Goal: Task Accomplishment & Management: Use online tool/utility

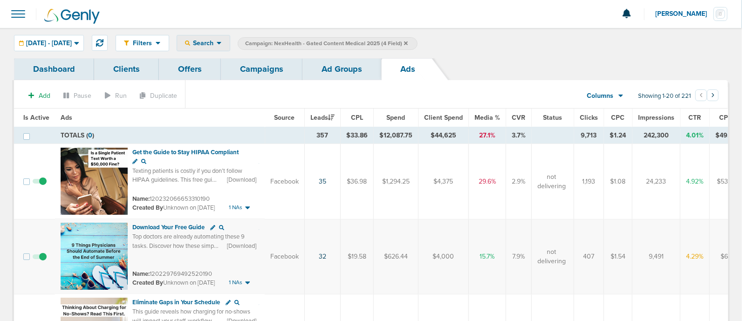
click at [217, 45] on span "Search" at bounding box center [203, 43] width 27 height 8
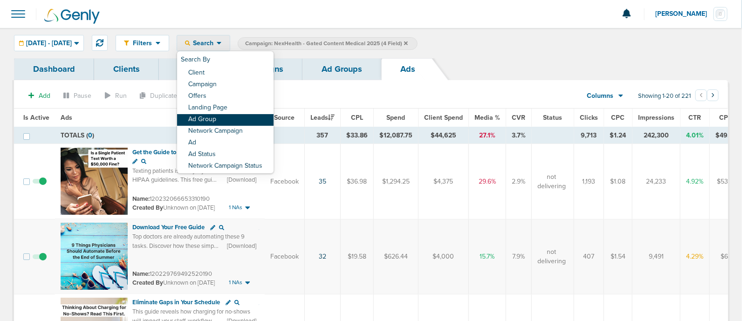
click at [246, 118] on link "Ad Group" at bounding box center [225, 120] width 97 height 12
select select "adGroupName"
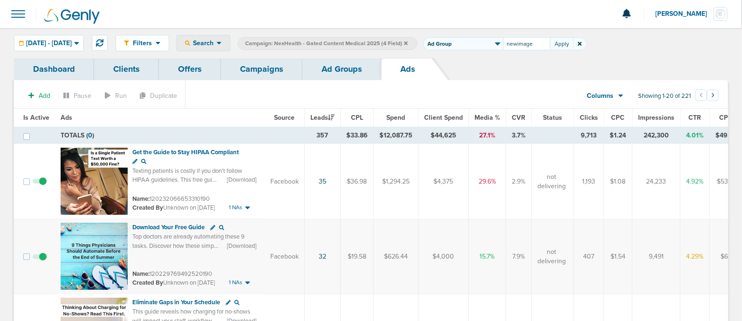
type input "newimage"
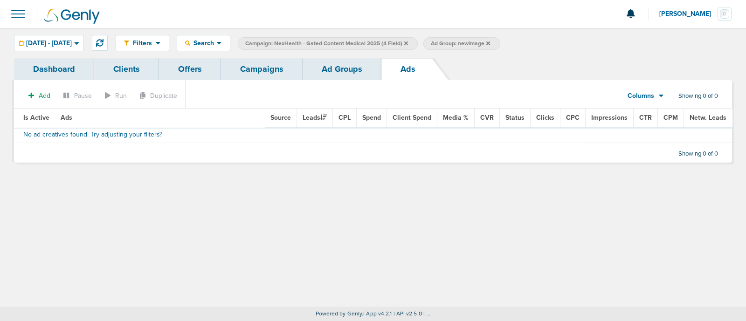
click at [368, 78] on link "Ad Groups" at bounding box center [342, 69] width 79 height 22
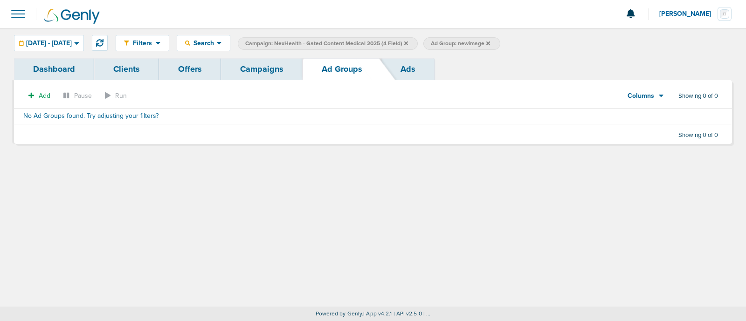
click at [489, 44] on span "Ad Group: newimage" at bounding box center [460, 44] width 59 height 8
click at [468, 44] on select "Client Campaign Offers Landing Page Ad Group Network Campaign Ad Ad Status Netw…" at bounding box center [463, 43] width 80 height 13
select select "netCmpName"
click at [449, 37] on select "Client Campaign Offers Landing Page Ad Group Network Campaign Ad Ad Status Netw…" at bounding box center [463, 43] width 80 height 13
click at [574, 43] on button "Apply" at bounding box center [561, 43] width 23 height 13
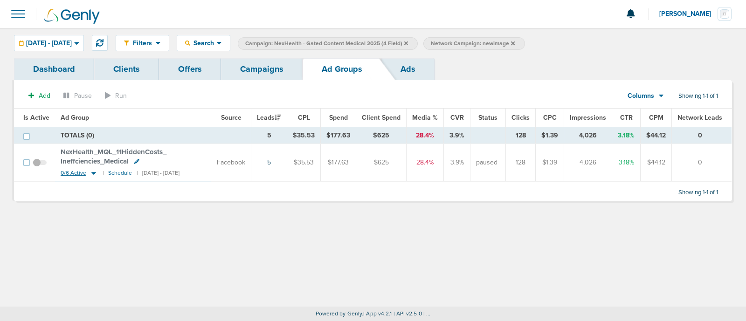
click at [91, 174] on icon at bounding box center [93, 173] width 9 height 8
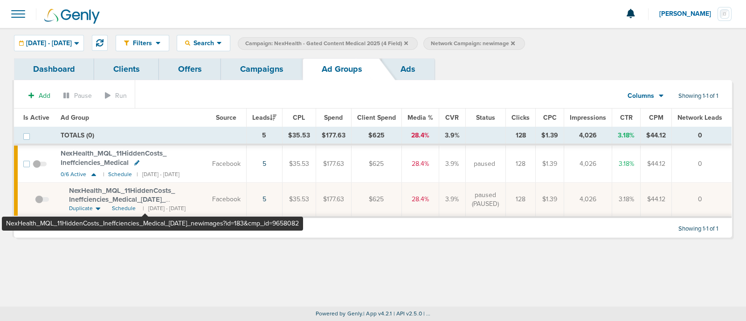
click at [145, 190] on span "NexHealth_ MQL_ 11HiddenCosts_ Ineffciencies_ Medical_ [DATE]_ newimages?id=183…" at bounding box center [130, 200] width 122 height 27
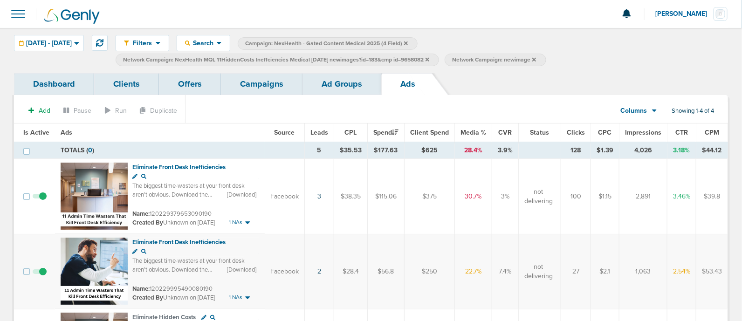
click at [343, 91] on link "Ad Groups" at bounding box center [342, 84] width 79 height 22
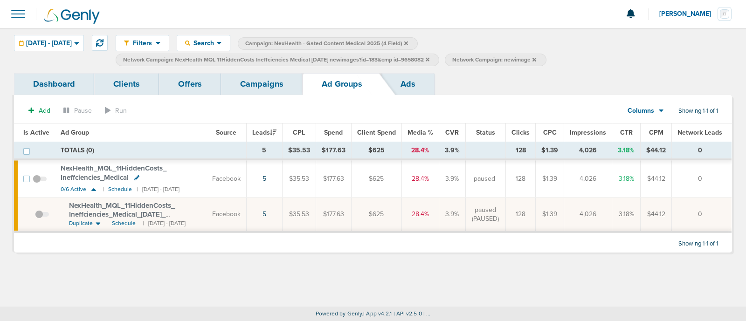
drag, startPoint x: 277, startPoint y: 85, endPoint x: 289, endPoint y: 77, distance: 14.4
click at [277, 86] on link "Campaigns" at bounding box center [262, 84] width 82 height 22
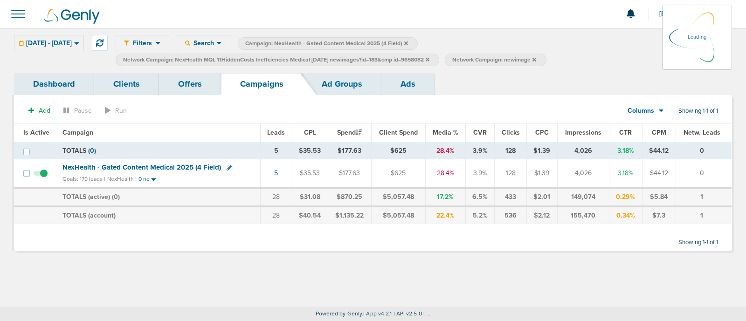
click at [408, 41] on icon at bounding box center [406, 44] width 4 height 6
click at [408, 44] on icon at bounding box center [406, 43] width 4 height 4
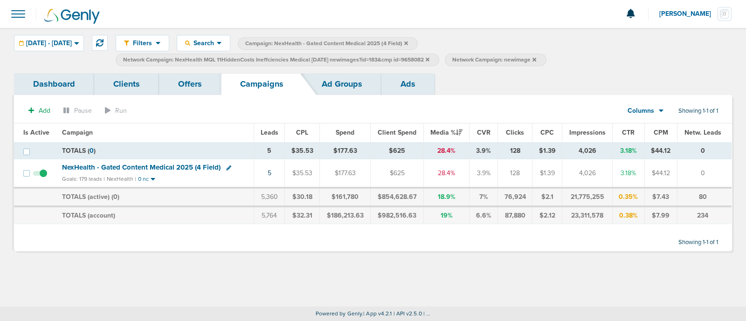
click at [408, 43] on icon at bounding box center [406, 44] width 4 height 6
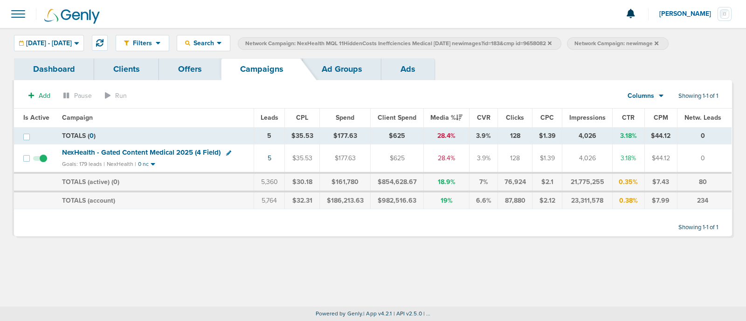
click at [552, 42] on icon at bounding box center [550, 44] width 4 height 6
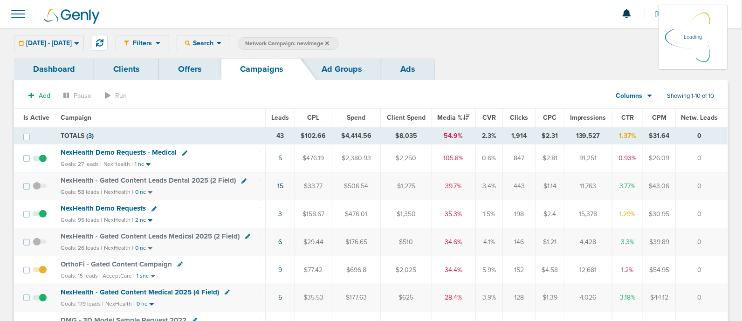
click at [329, 43] on icon at bounding box center [328, 44] width 4 height 6
click at [353, 43] on div "Filters Active Only Settings Status Active Inactive Objectives MQL SQL Traffic …" at bounding box center [422, 43] width 613 height 16
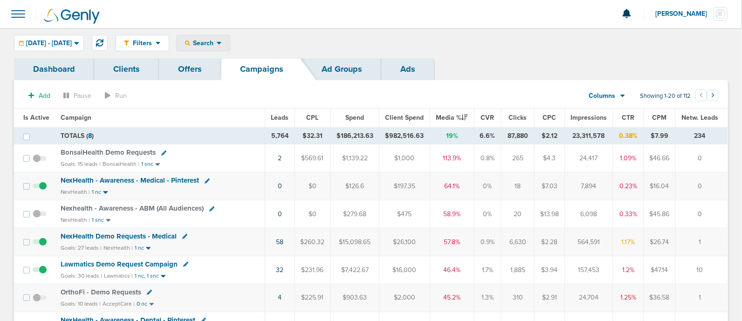
click at [230, 37] on div "Search" at bounding box center [203, 42] width 53 height 15
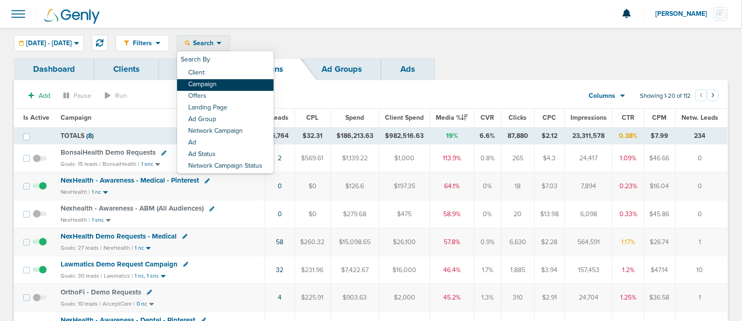
click at [248, 79] on link "Campaign" at bounding box center [225, 85] width 97 height 12
select select "cmpName"
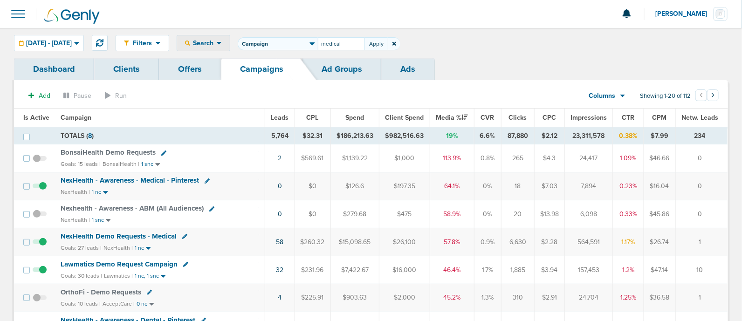
type input "medical"
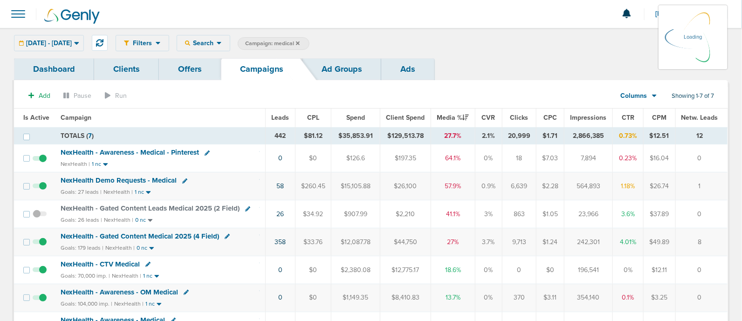
click at [160, 233] on span "NexHealth - Gated Content Medical 2025 (4 Field)" at bounding box center [140, 236] width 159 height 8
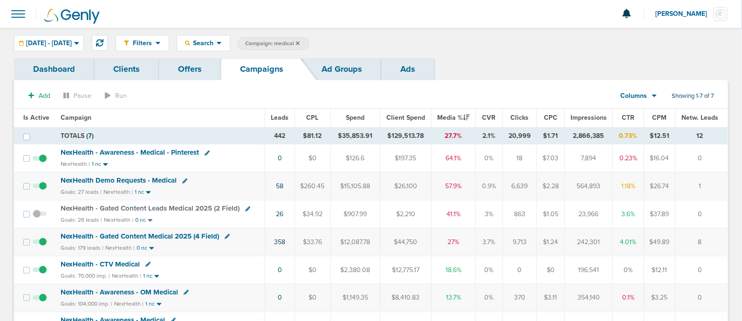
click at [160, 233] on span "NexHealth - Gated Content Medical 2025 (4 Field)" at bounding box center [140, 236] width 159 height 8
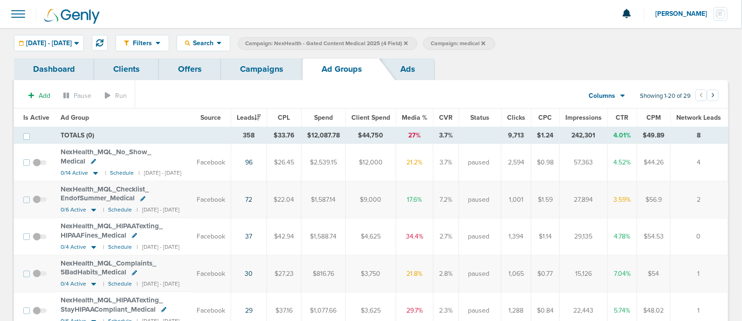
click at [149, 185] on span "NexHealth_ MQL_ Checklist_ EndofSummer_ Medical" at bounding box center [105, 194] width 88 height 18
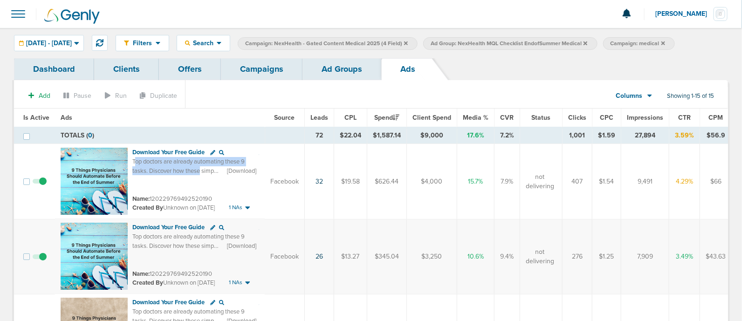
drag, startPoint x: 135, startPoint y: 163, endPoint x: 204, endPoint y: 173, distance: 70.3
click at [204, 173] on span "Top doctors are already automating these 9 tasks. Discover how these simple cha…" at bounding box center [192, 180] width 120 height 44
click at [90, 153] on img at bounding box center [94, 181] width 67 height 67
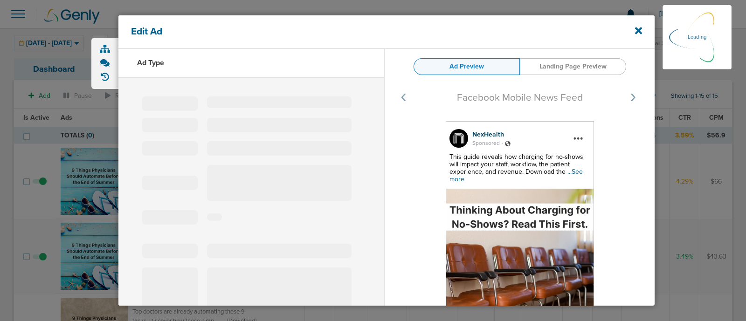
select select "learn_more"
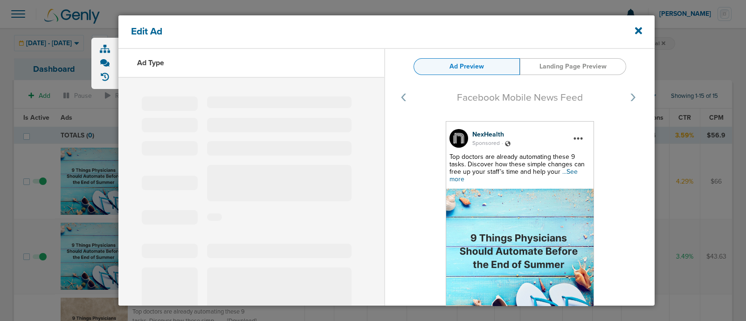
type input "120229769492520190"
type input "Download Your Free Guide"
type textarea "Top doctors are already automating these 9 tasks. Discover how these simple cha…"
select select "download"
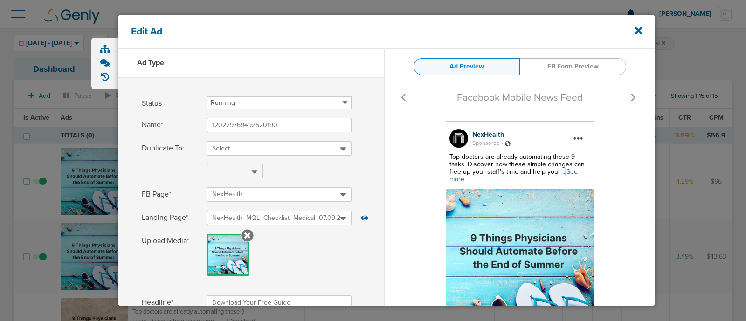
click at [560, 172] on span "...See more" at bounding box center [514, 175] width 128 height 15
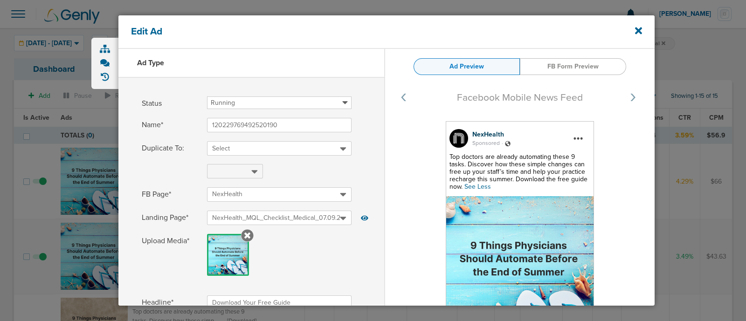
drag, startPoint x: 485, startPoint y: 184, endPoint x: 474, endPoint y: 191, distance: 12.8
click at [474, 191] on div "Top doctors are already automating these 9 tasks. Discover how these simple cha…" at bounding box center [520, 171] width 141 height 37
click at [473, 190] on div "Top doctors are already automating these 9 tasks. Discover how these simple cha…" at bounding box center [520, 171] width 141 height 37
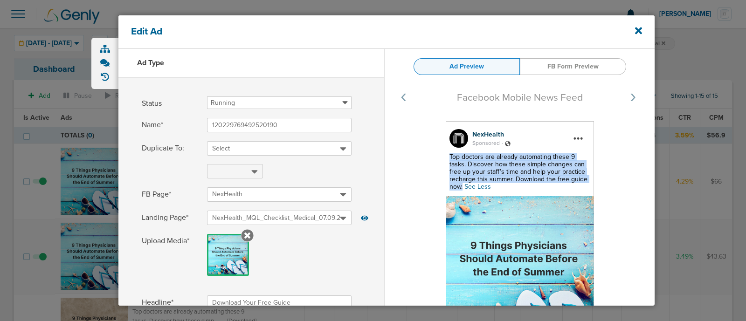
drag, startPoint x: 468, startPoint y: 187, endPoint x: 444, endPoint y: 153, distance: 41.7
click at [446, 153] on div "NexHealth Sponsored . Top doctors are already automating these 9 tasks. Discove…" at bounding box center [520, 258] width 148 height 275
copy span "Top doctors are already automating these 9 tasks. Discover how these simple cha…"
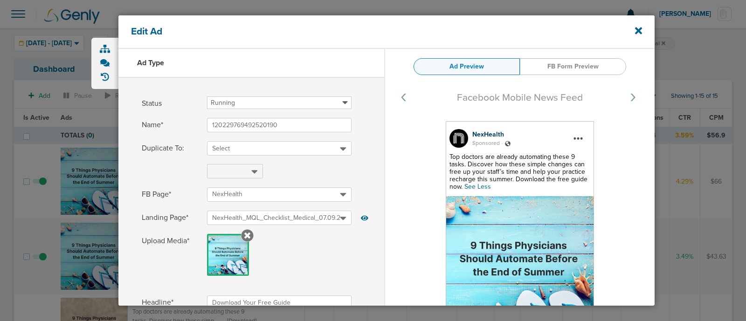
select select "download"
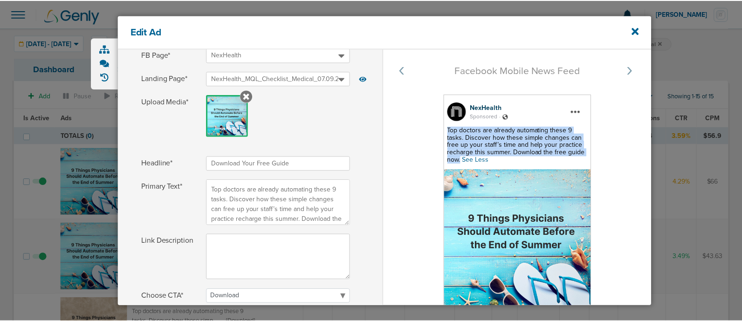
scroll to position [213, 0]
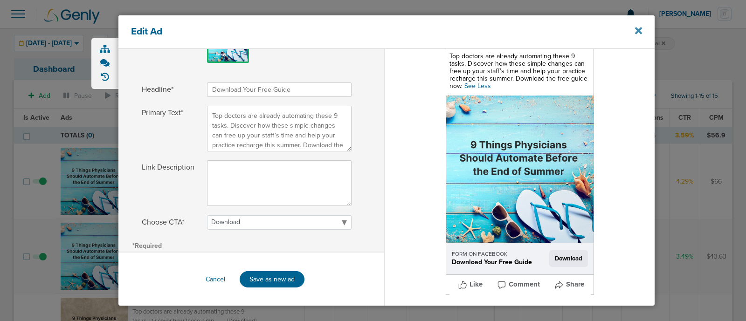
click at [638, 31] on icon at bounding box center [638, 31] width 7 height 7
